Goal: Information Seeking & Learning: Learn about a topic

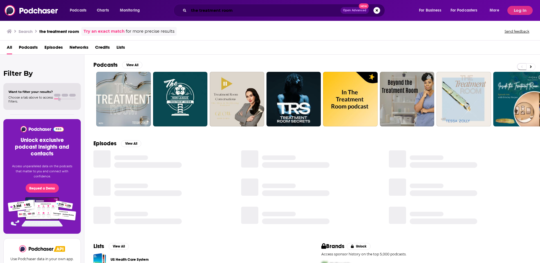
click at [194, 10] on input "the treatment room" at bounding box center [265, 10] width 152 height 9
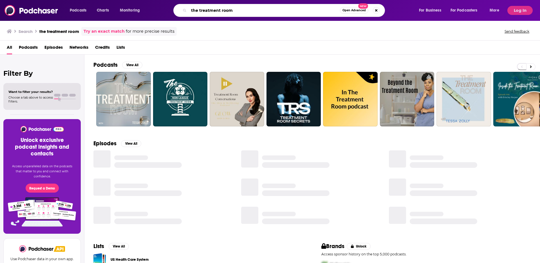
click at [194, 10] on input "the treatment room" at bounding box center [264, 10] width 151 height 9
type input "g"
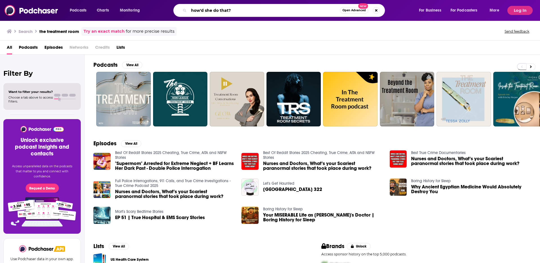
type input "how'd she do that?"
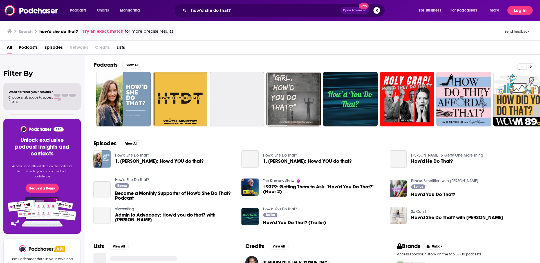
click at [516, 8] on button "Log In" at bounding box center [519, 10] width 25 height 9
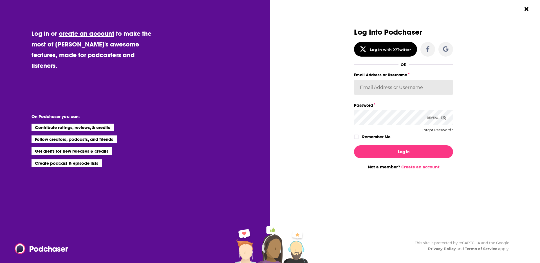
type input "AutumnKatie"
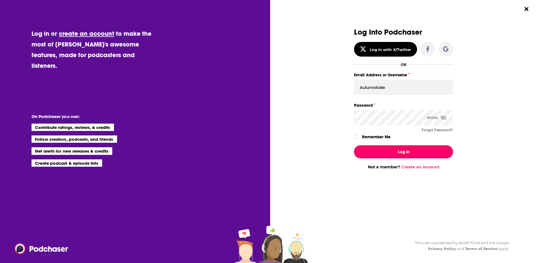
click at [378, 150] on button "Log In" at bounding box center [403, 151] width 99 height 13
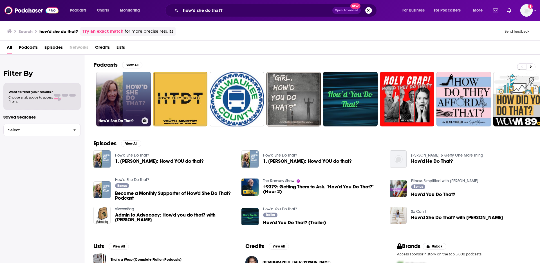
click at [128, 109] on link "How'd She Do That?" at bounding box center [123, 99] width 55 height 55
